Goal: Contribute content

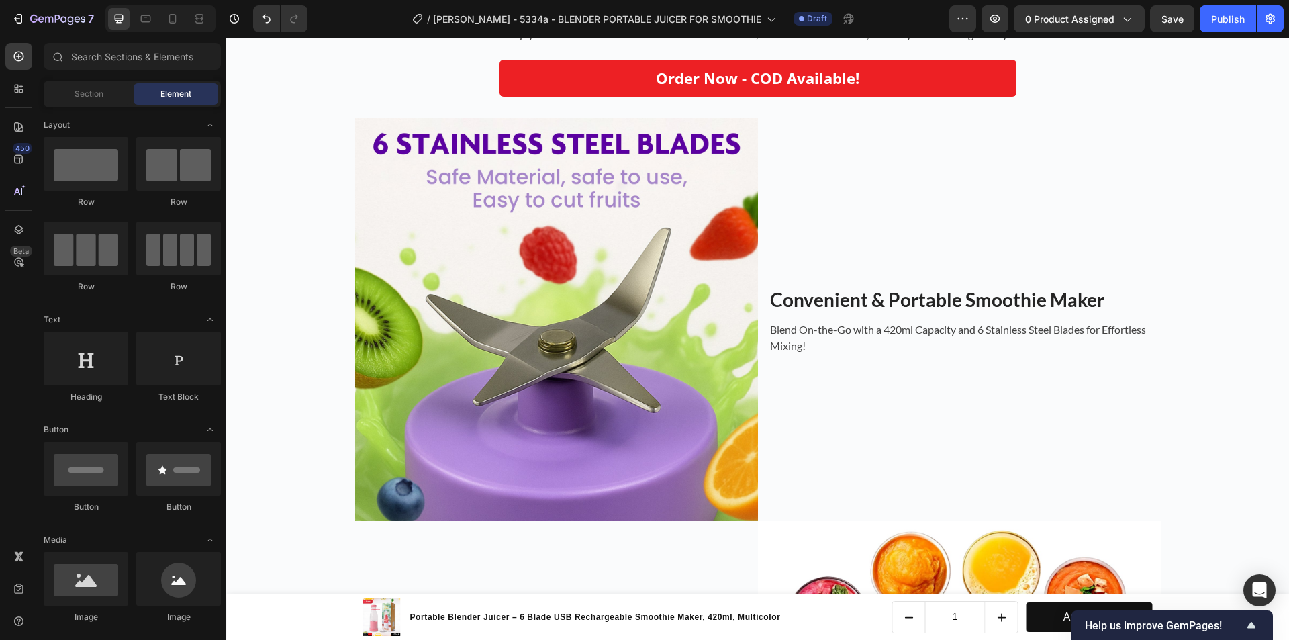
scroll to position [672, 0]
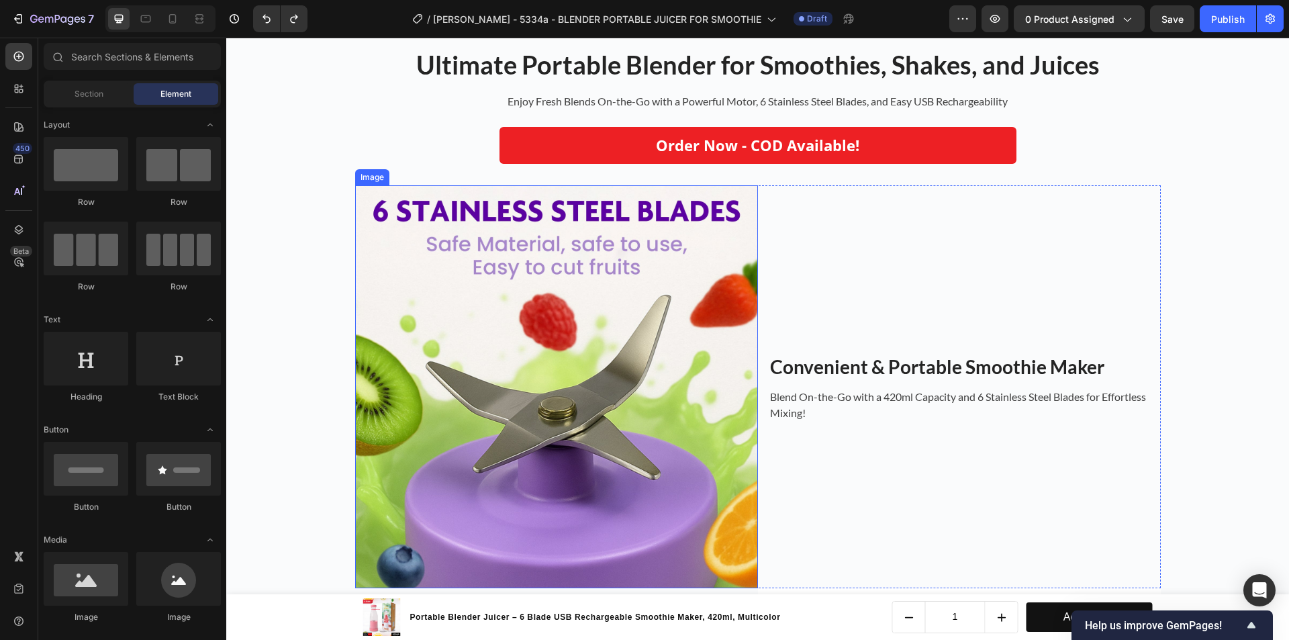
click at [573, 352] on img at bounding box center [556, 386] width 403 height 403
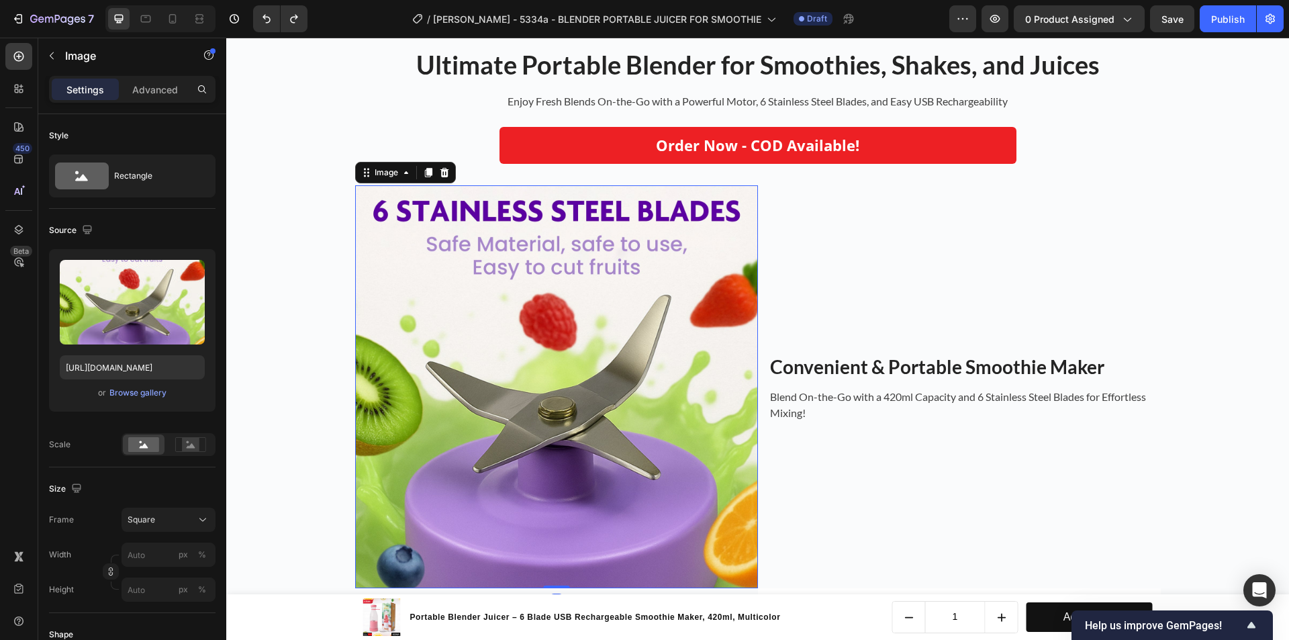
scroll to position [873, 0]
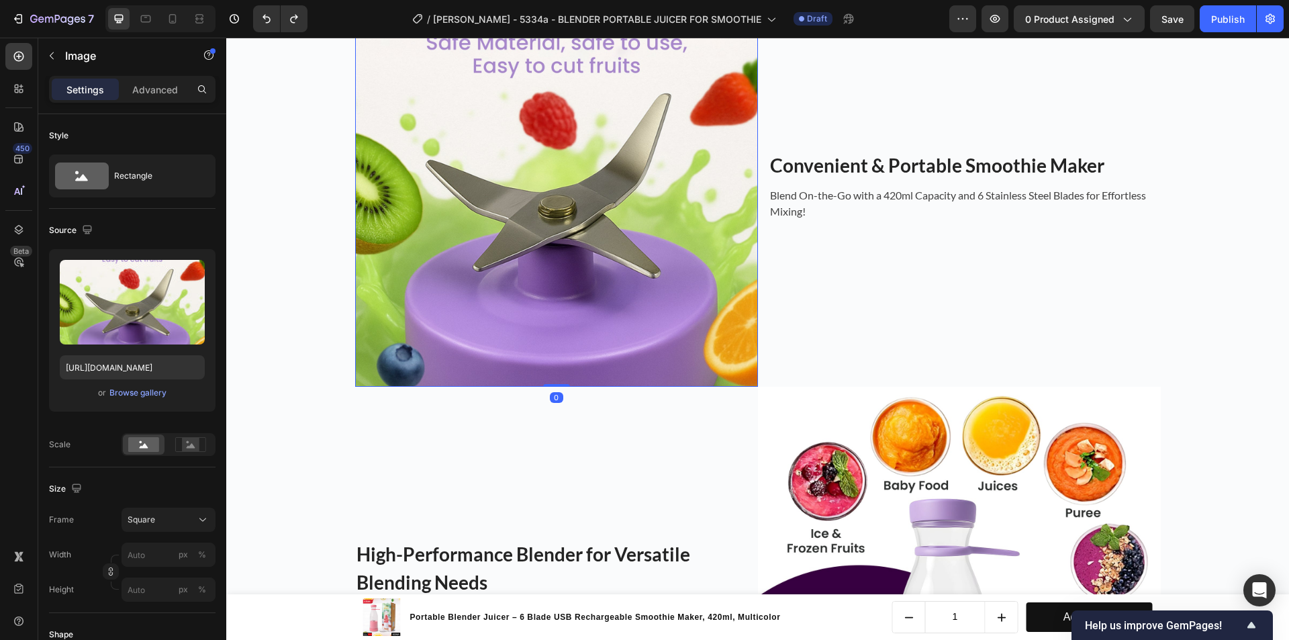
type input "[URL][DOMAIN_NAME]"
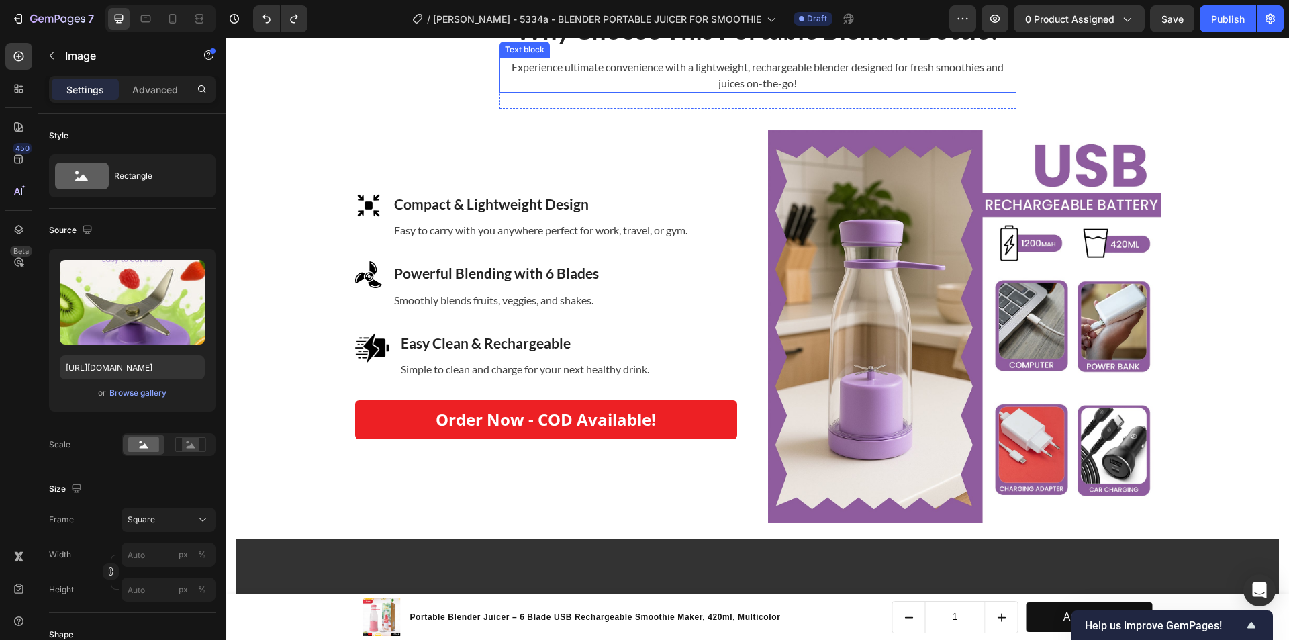
scroll to position [2753, 0]
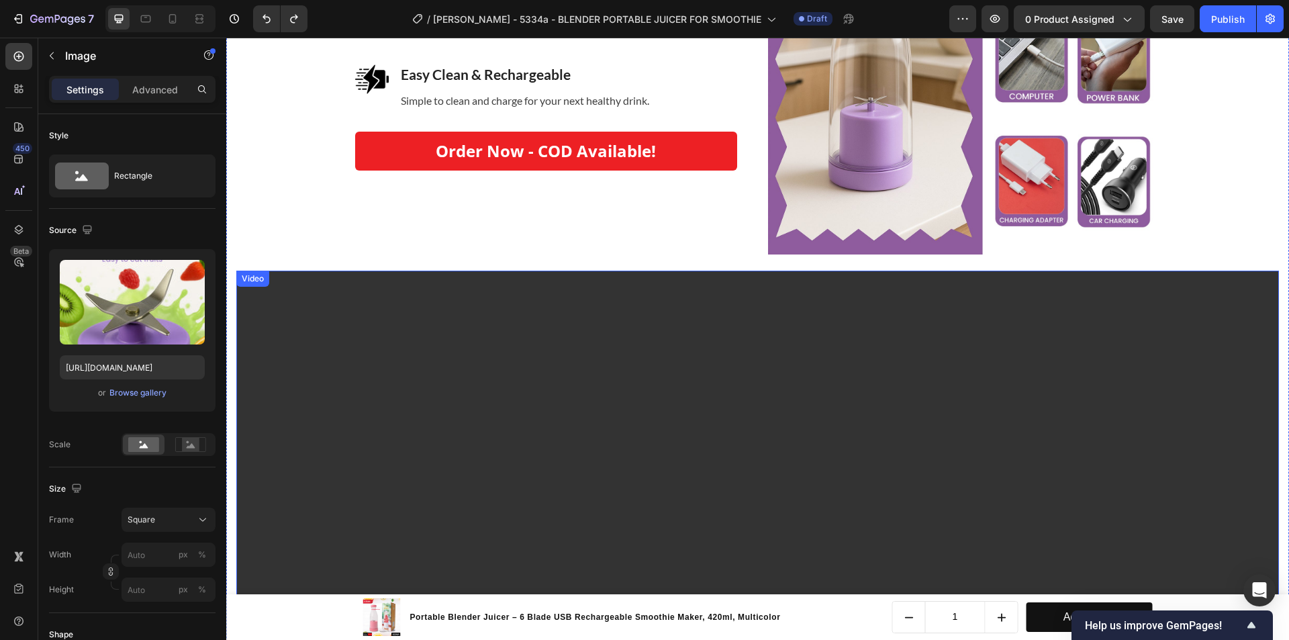
click at [589, 363] on video at bounding box center [757, 564] width 1043 height 587
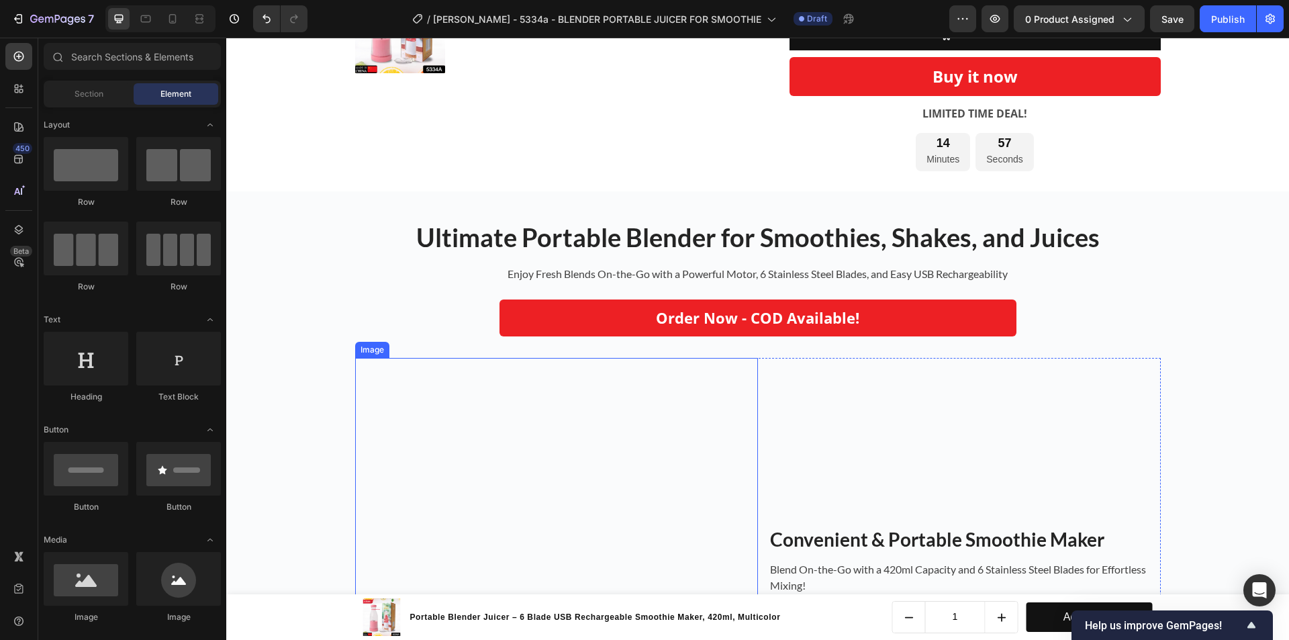
scroll to position [403, 0]
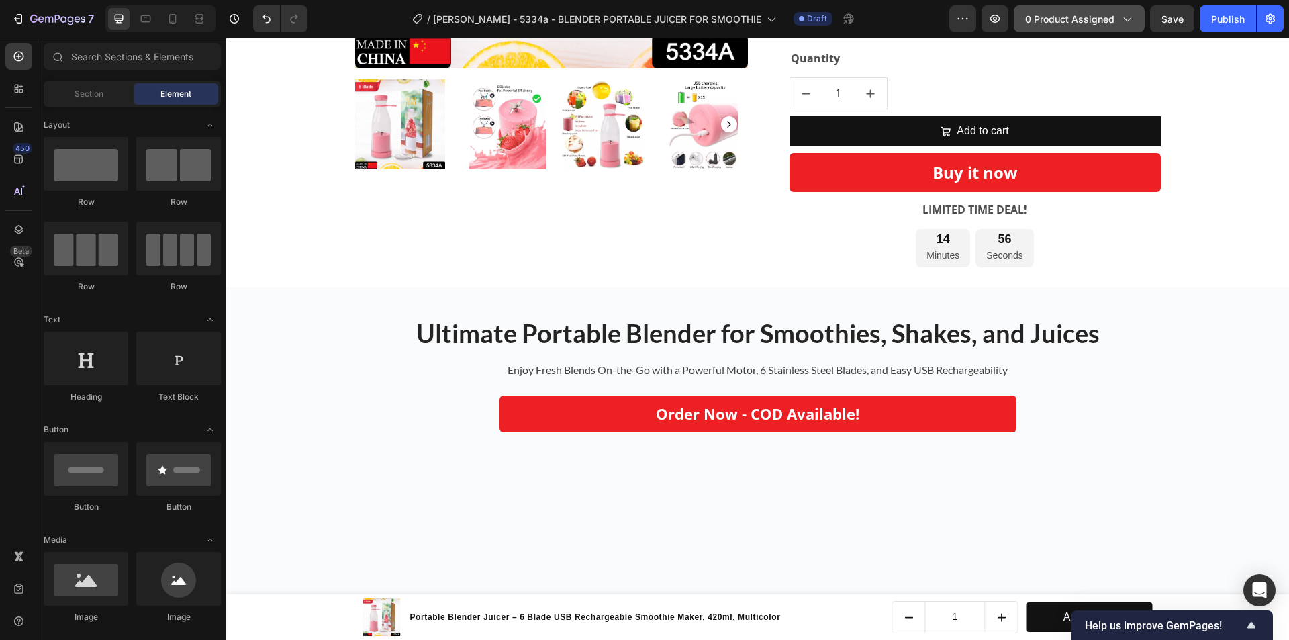
click at [1062, 26] on span "0 product assigned" at bounding box center [1069, 19] width 89 height 14
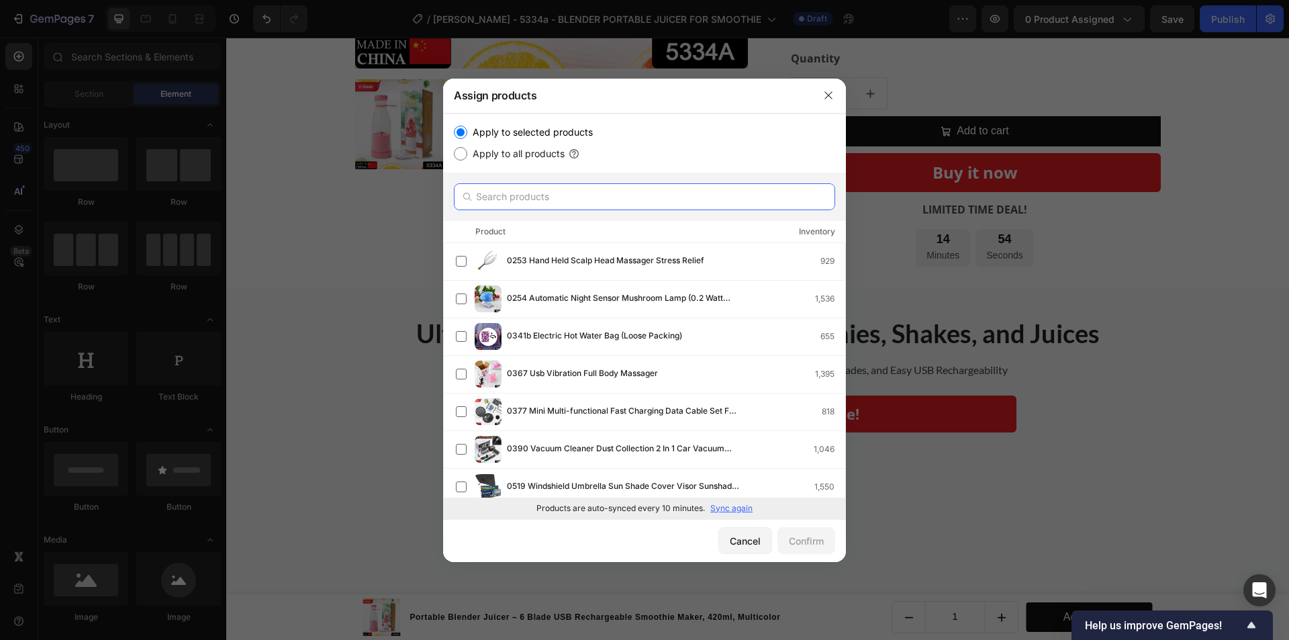
click at [604, 194] on input "text" at bounding box center [644, 196] width 381 height 27
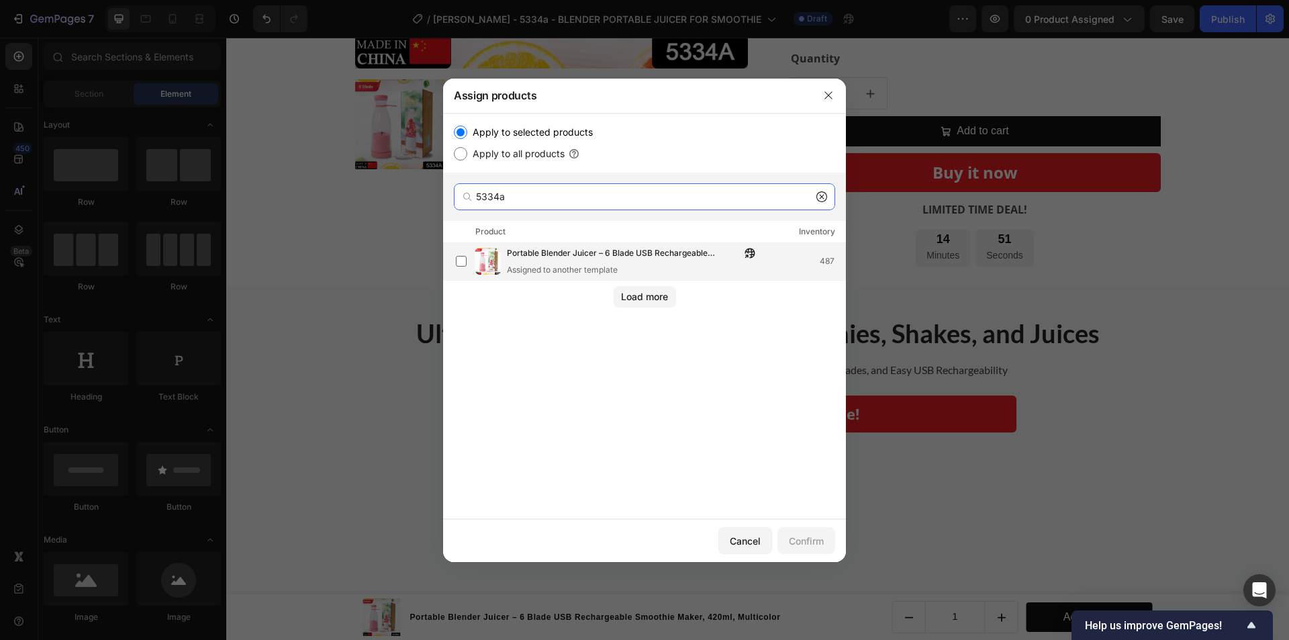
type input "5334a"
click at [600, 252] on span "Portable Blender Juicer – 6 Blade USB Rechargeable Smoothie Maker, 420ml, Multi…" at bounding box center [624, 253] width 234 height 15
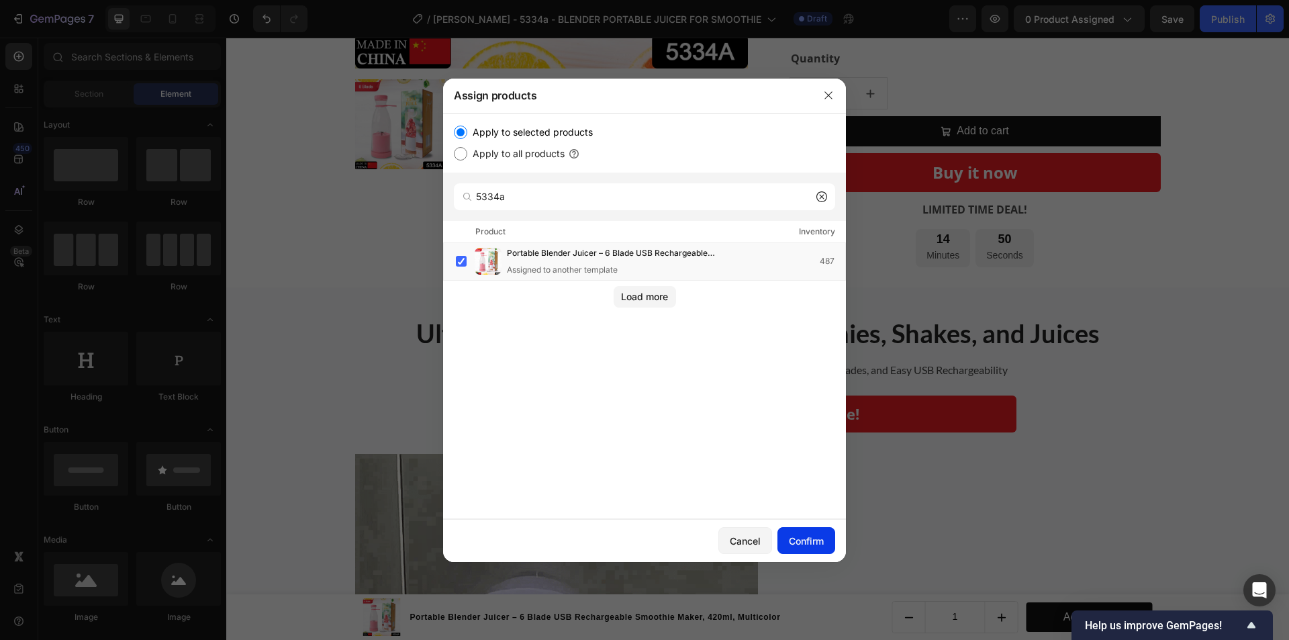
click at [794, 534] on div "Confirm" at bounding box center [806, 541] width 35 height 14
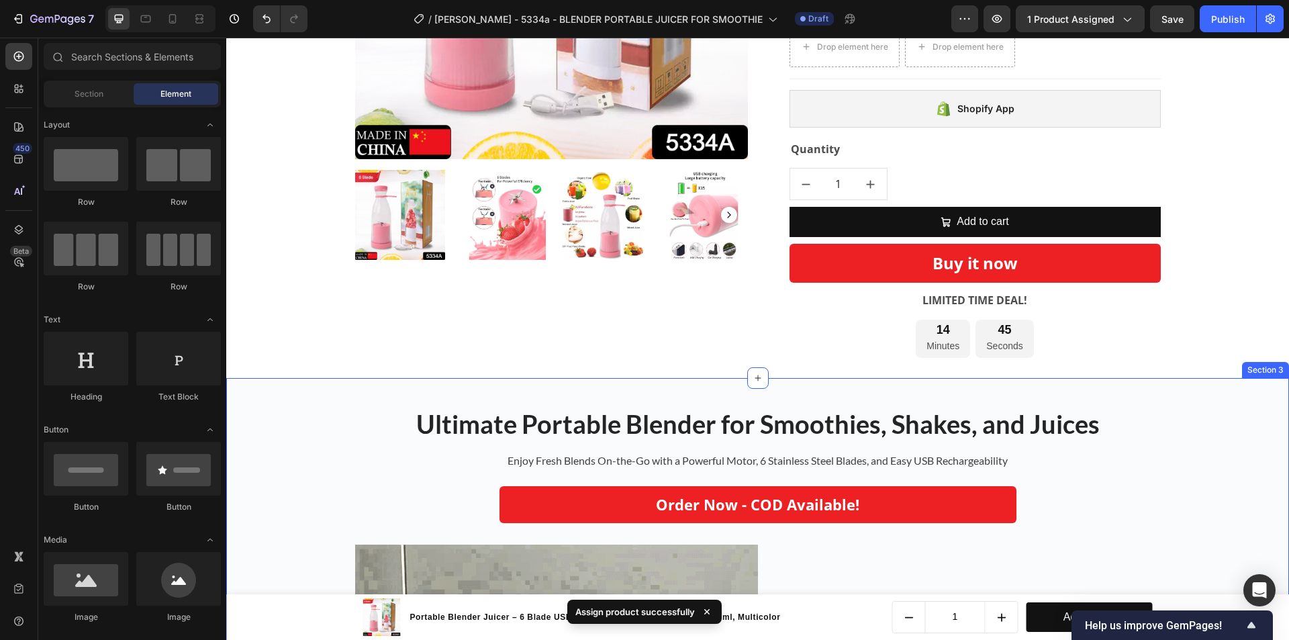
scroll to position [134, 0]
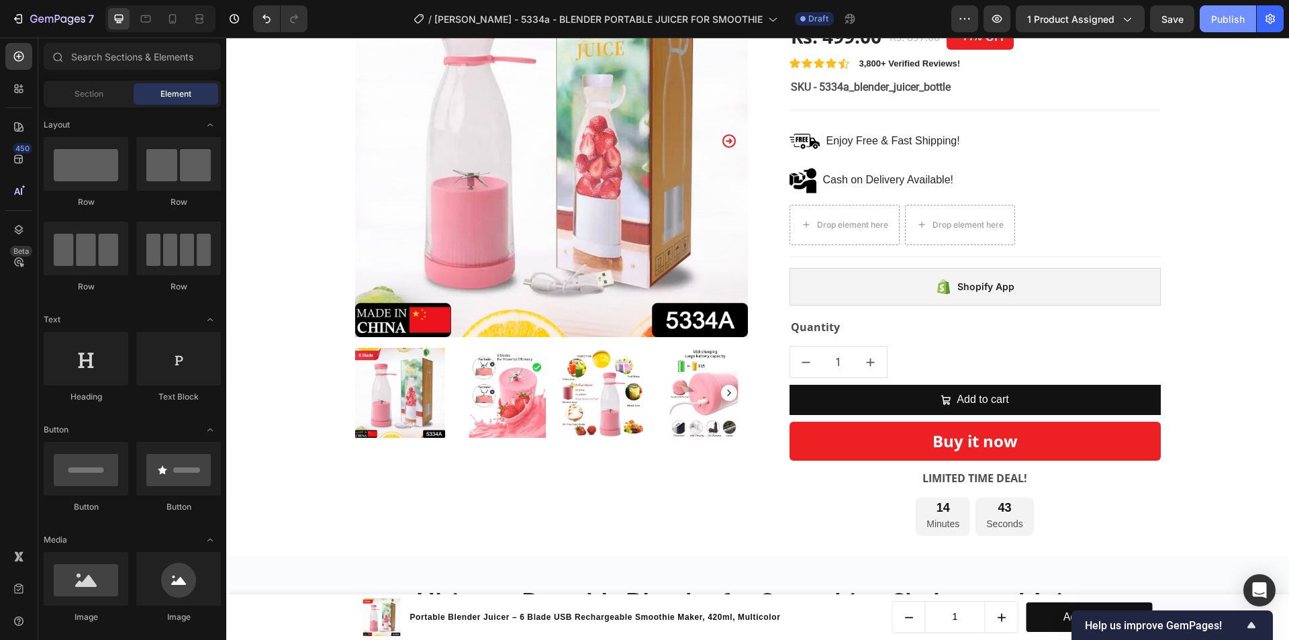
click at [1215, 17] on div "Publish" at bounding box center [1228, 19] width 34 height 14
click at [167, 19] on icon at bounding box center [172, 18] width 13 height 13
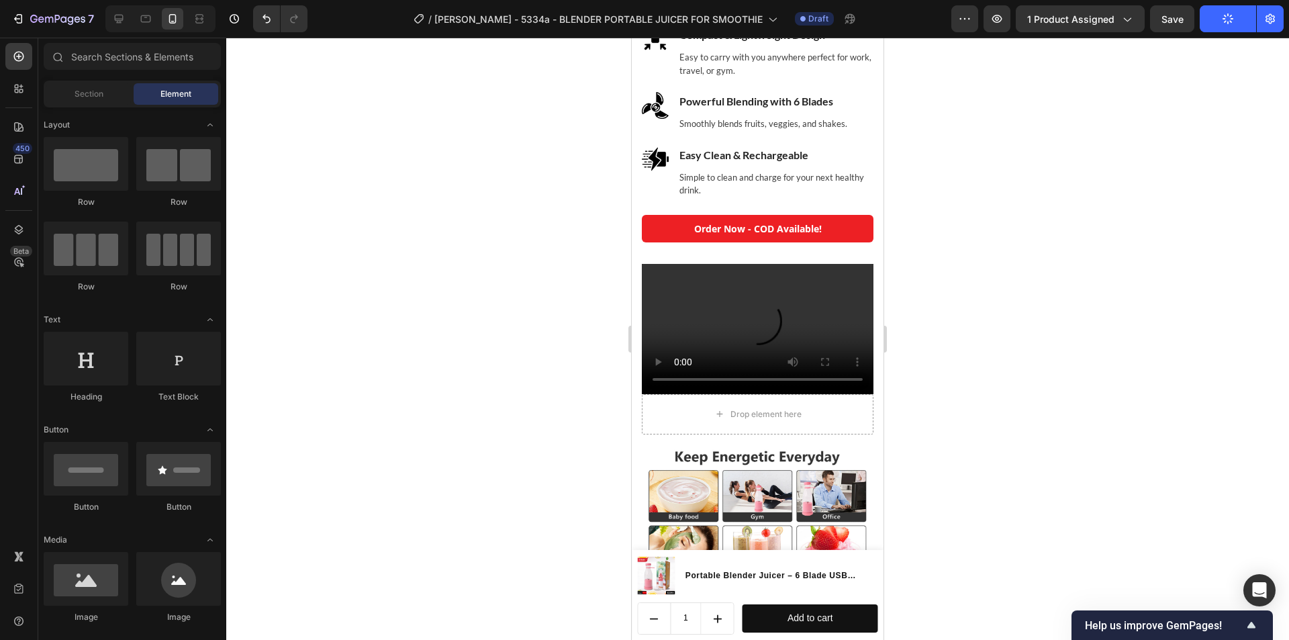
scroll to position [2753, 0]
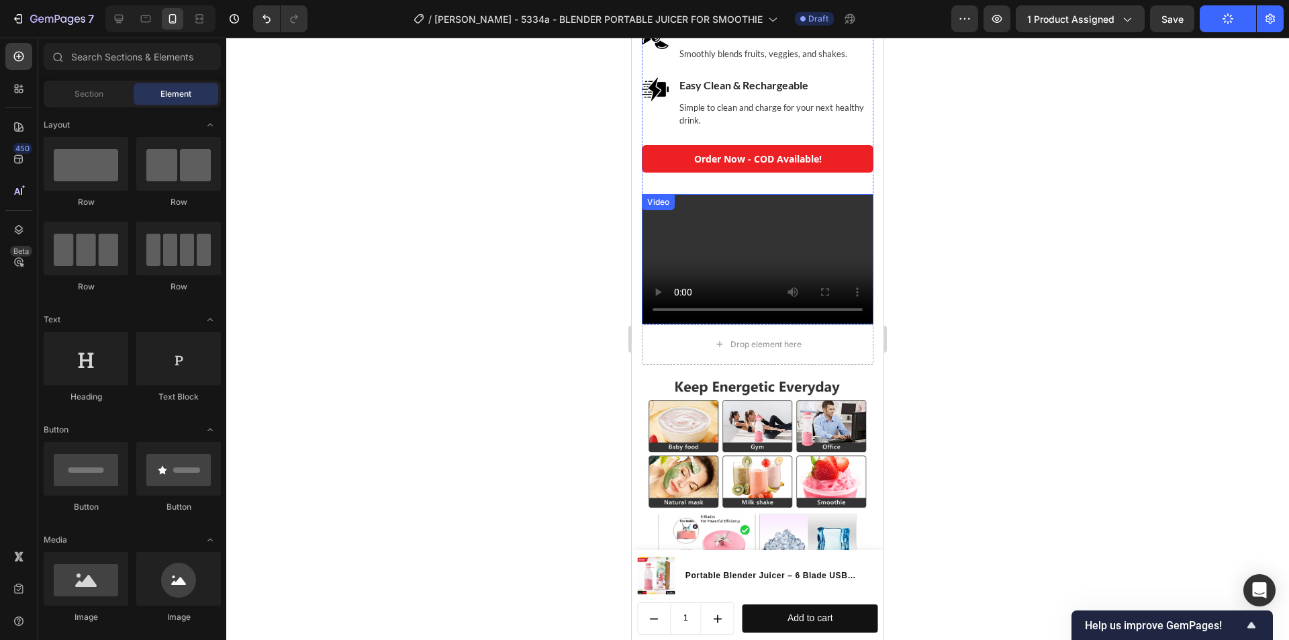
click at [780, 256] on video at bounding box center [758, 259] width 232 height 130
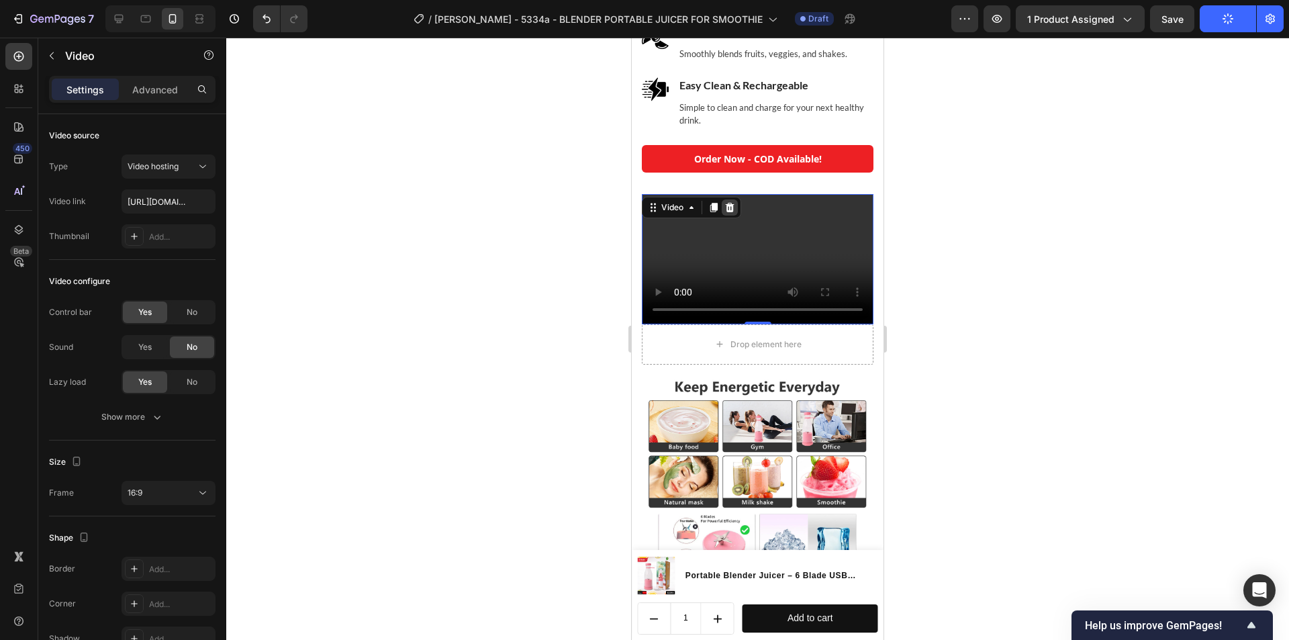
click at [735, 213] on icon at bounding box center [730, 207] width 11 height 11
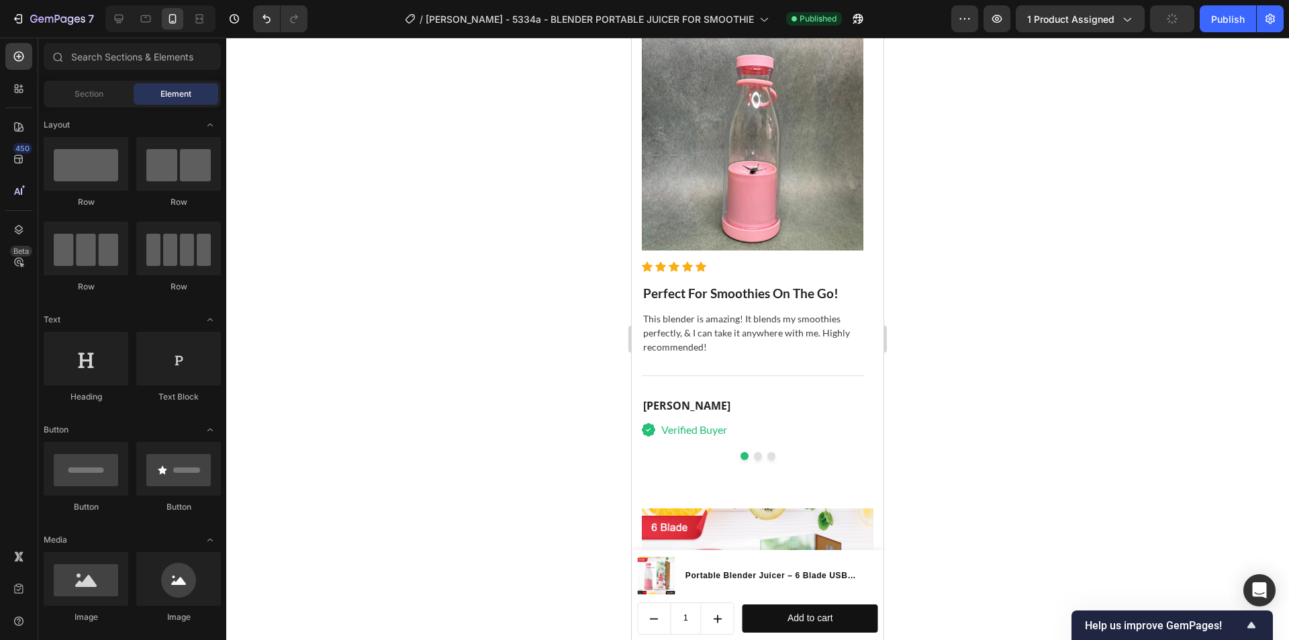
scroll to position [3291, 0]
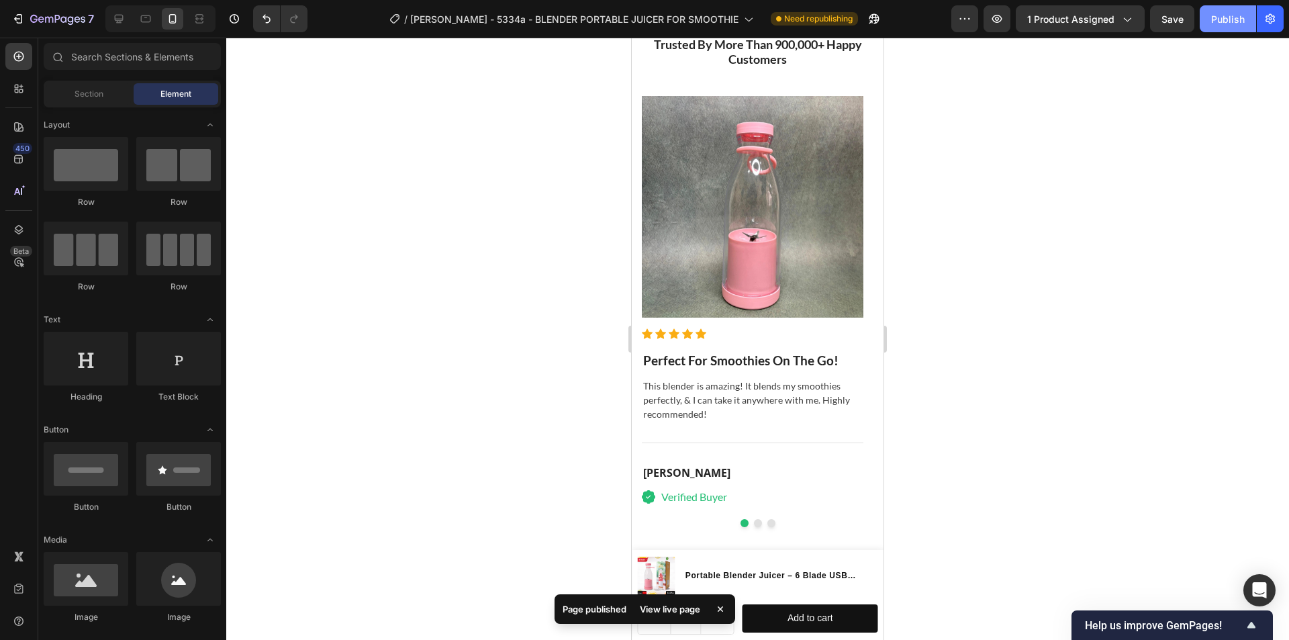
click at [1211, 31] on button "Publish" at bounding box center [1228, 18] width 56 height 27
